Goal: Task Accomplishment & Management: Use online tool/utility

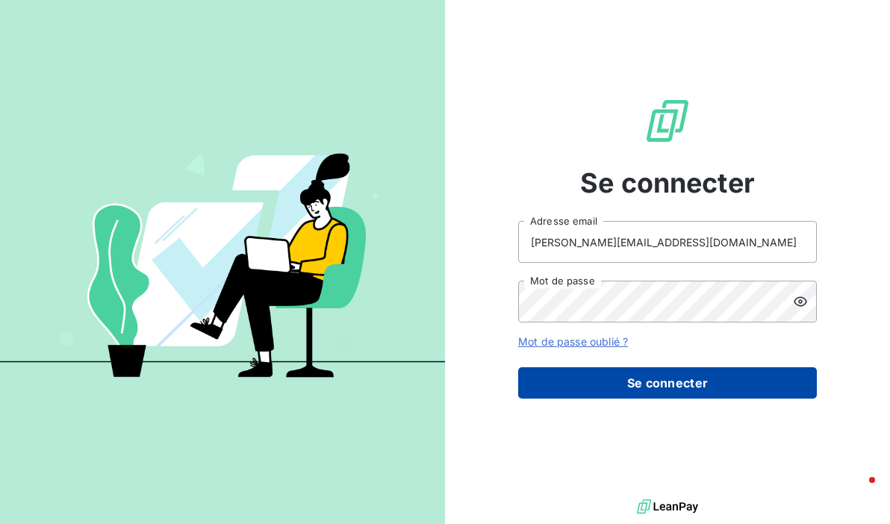
click at [618, 375] on button "Se connecter" at bounding box center [667, 382] width 299 height 31
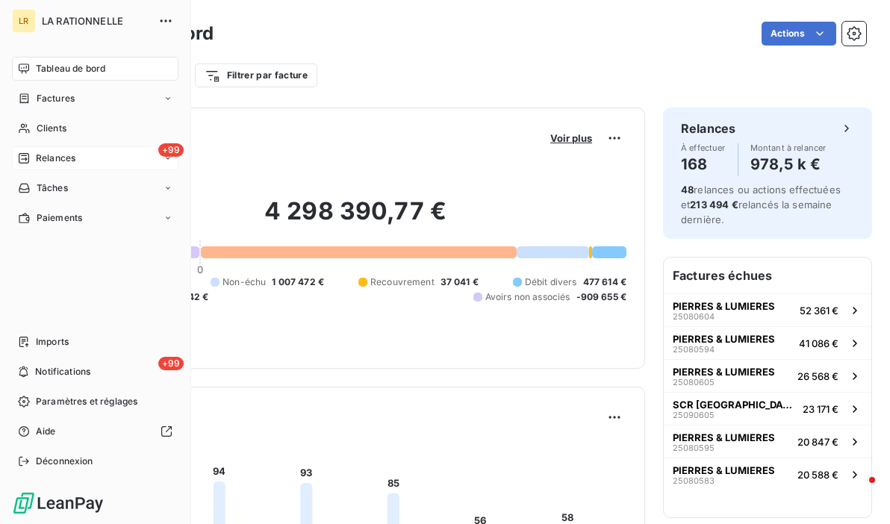
click at [36, 160] on span "Relances" at bounding box center [56, 157] width 40 height 13
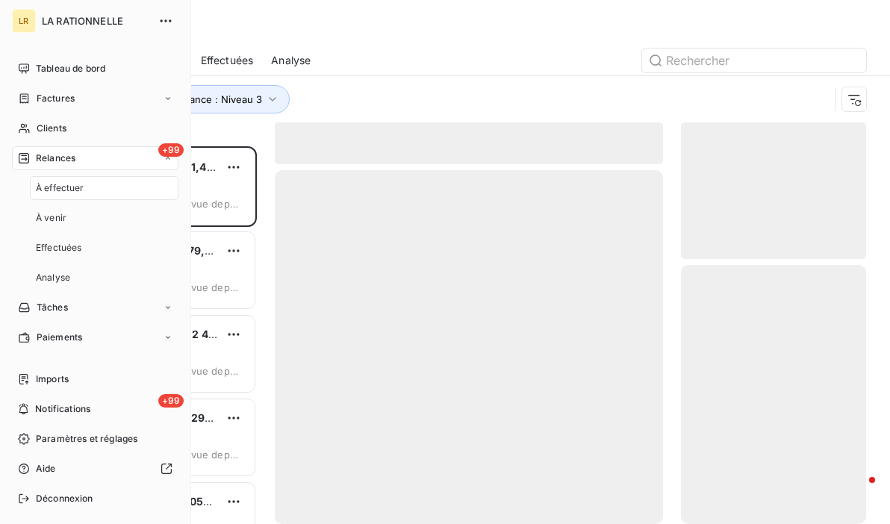
scroll to position [366, 173]
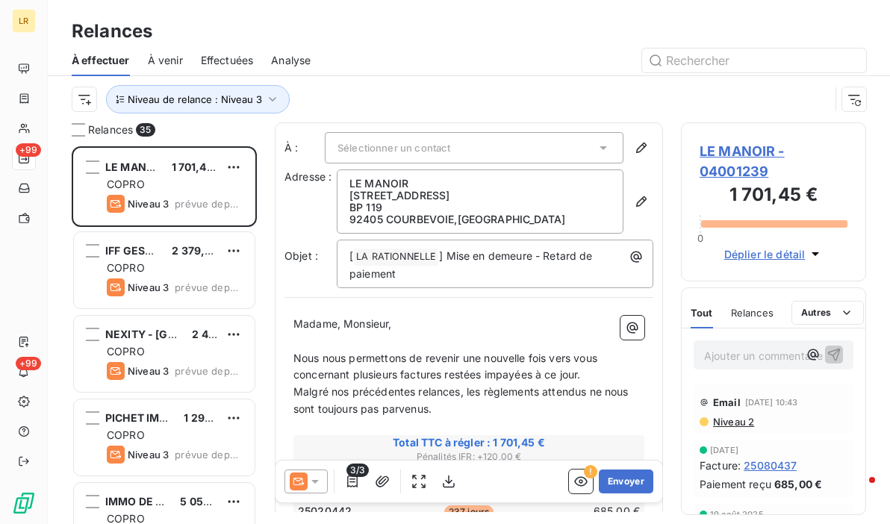
click at [380, 47] on div "À effectuer À venir Effectuées Analyse" at bounding box center [469, 60] width 842 height 31
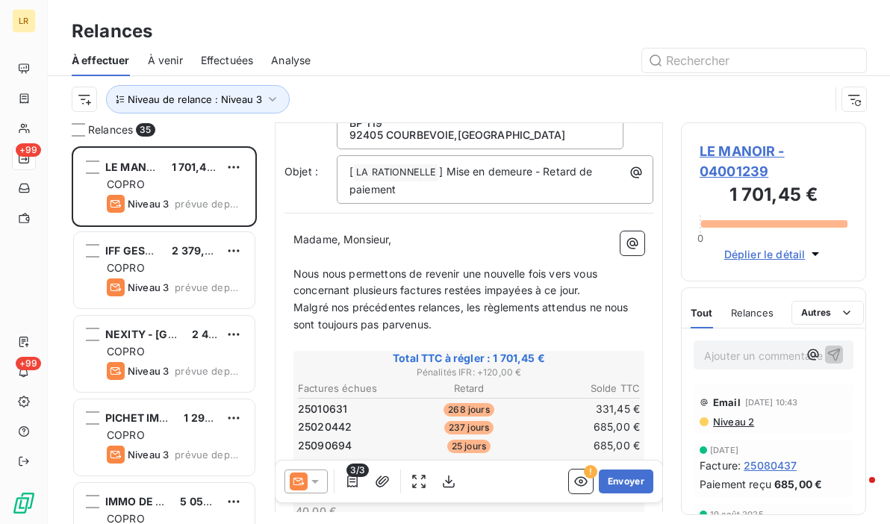
scroll to position [0, 0]
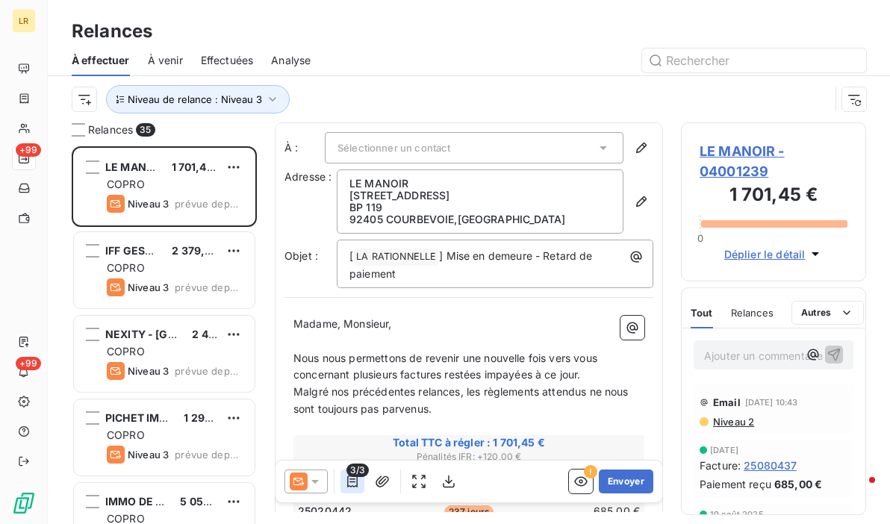
click at [350, 483] on icon "button" at bounding box center [352, 481] width 15 height 15
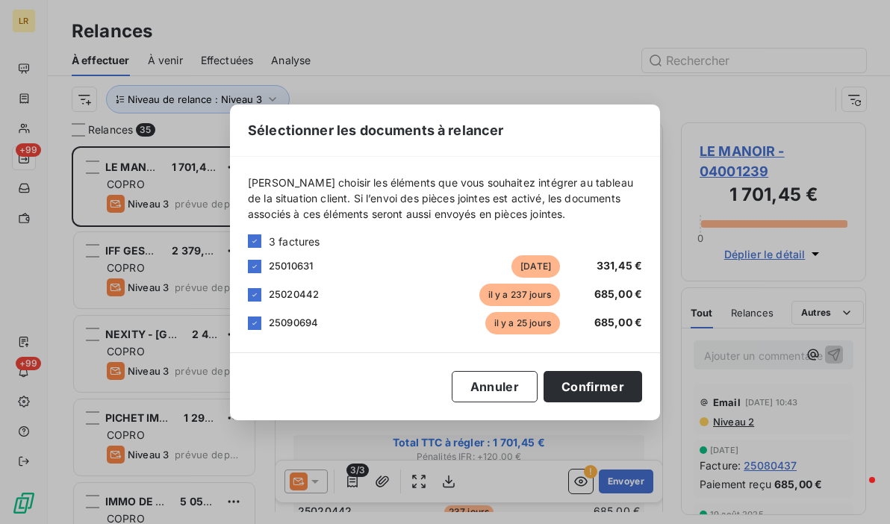
click at [723, 423] on div "Sélectionner les documents à relancer [PERSON_NAME] choisir les éléments que vo…" at bounding box center [445, 262] width 890 height 524
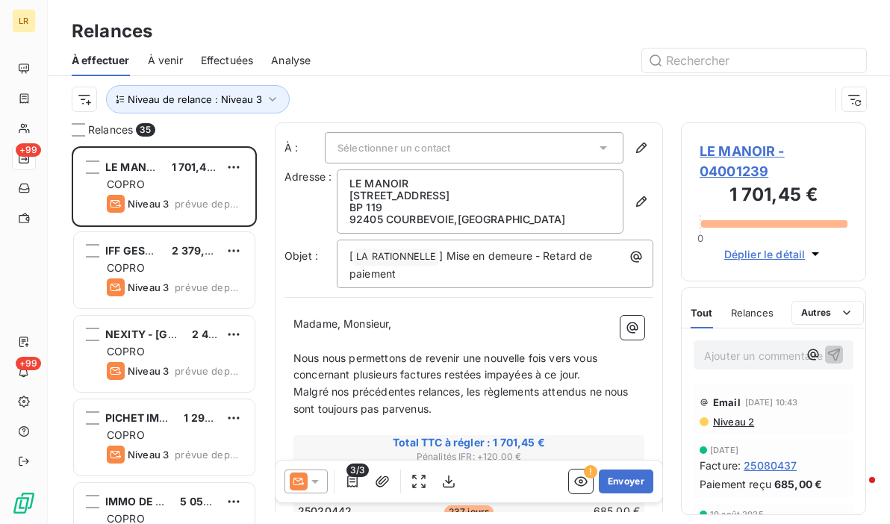
click at [731, 422] on span "Niveau 2" at bounding box center [732, 422] width 43 height 12
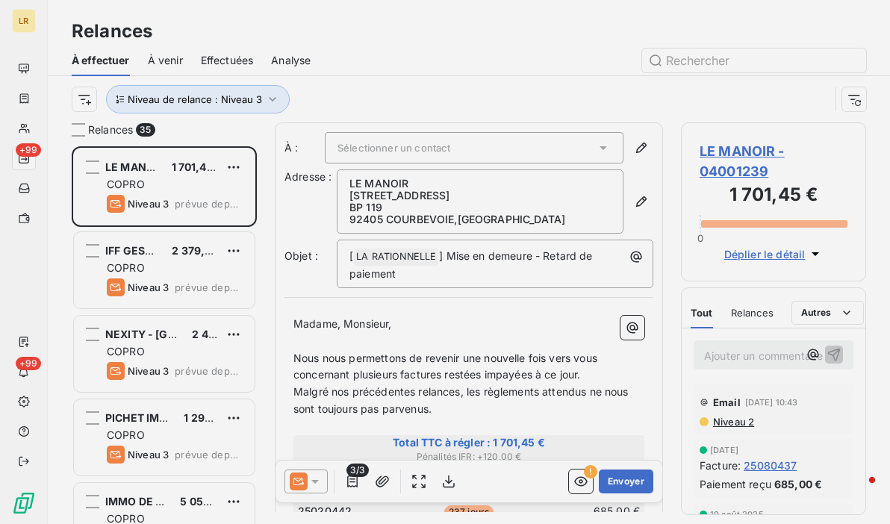
scroll to position [366, 173]
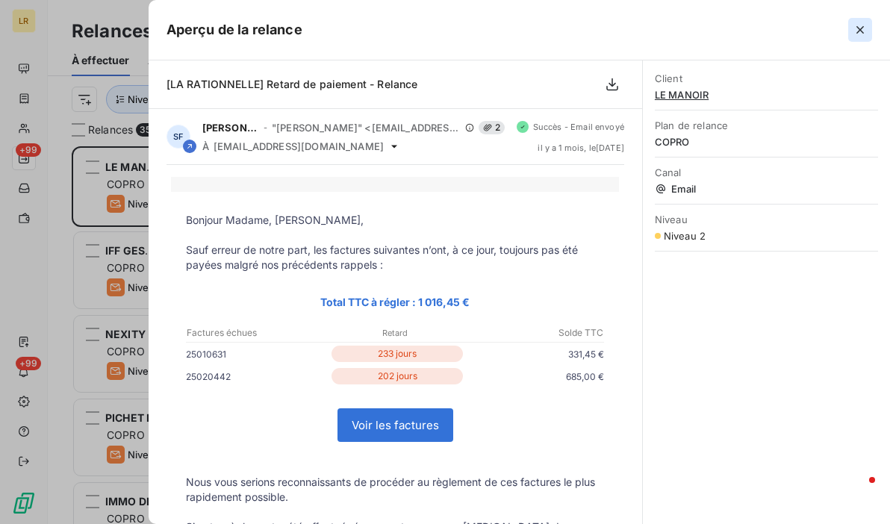
click at [866, 29] on icon "button" at bounding box center [859, 29] width 15 height 15
